Goal: Find specific page/section: Find specific page/section

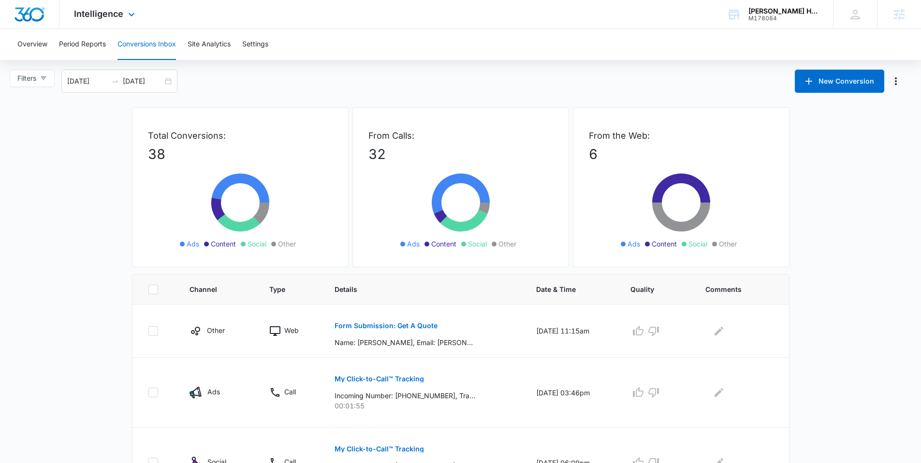
click at [109, 7] on div "Intelligence Apps Reputation Websites Forms CRM Email Social Payments POS Conte…" at bounding box center [105, 14] width 92 height 29
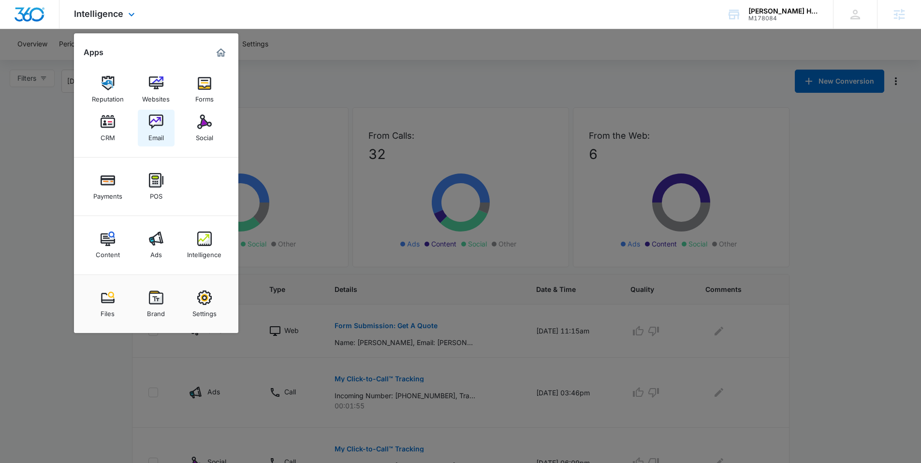
click at [173, 118] on link "Email" at bounding box center [156, 128] width 37 height 37
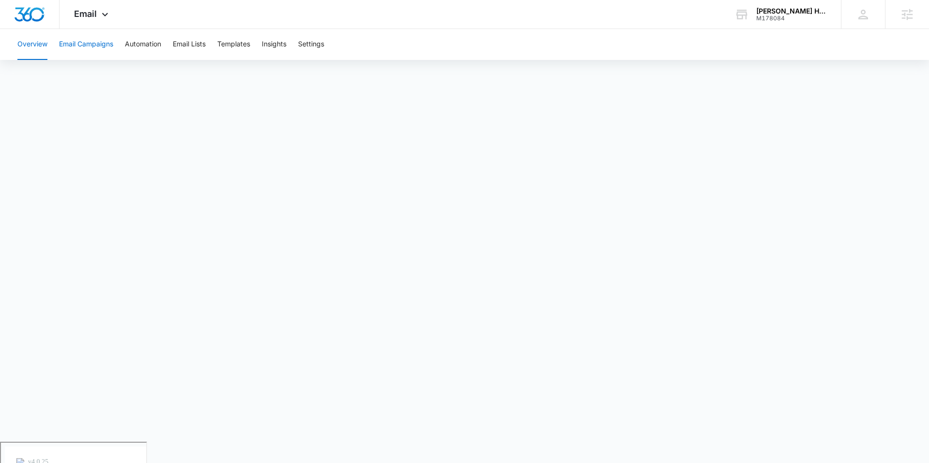
click at [107, 44] on button "Email Campaigns" at bounding box center [86, 44] width 54 height 31
click at [240, 51] on button "Templates" at bounding box center [233, 44] width 33 height 31
